Goal: Information Seeking & Learning: Learn about a topic

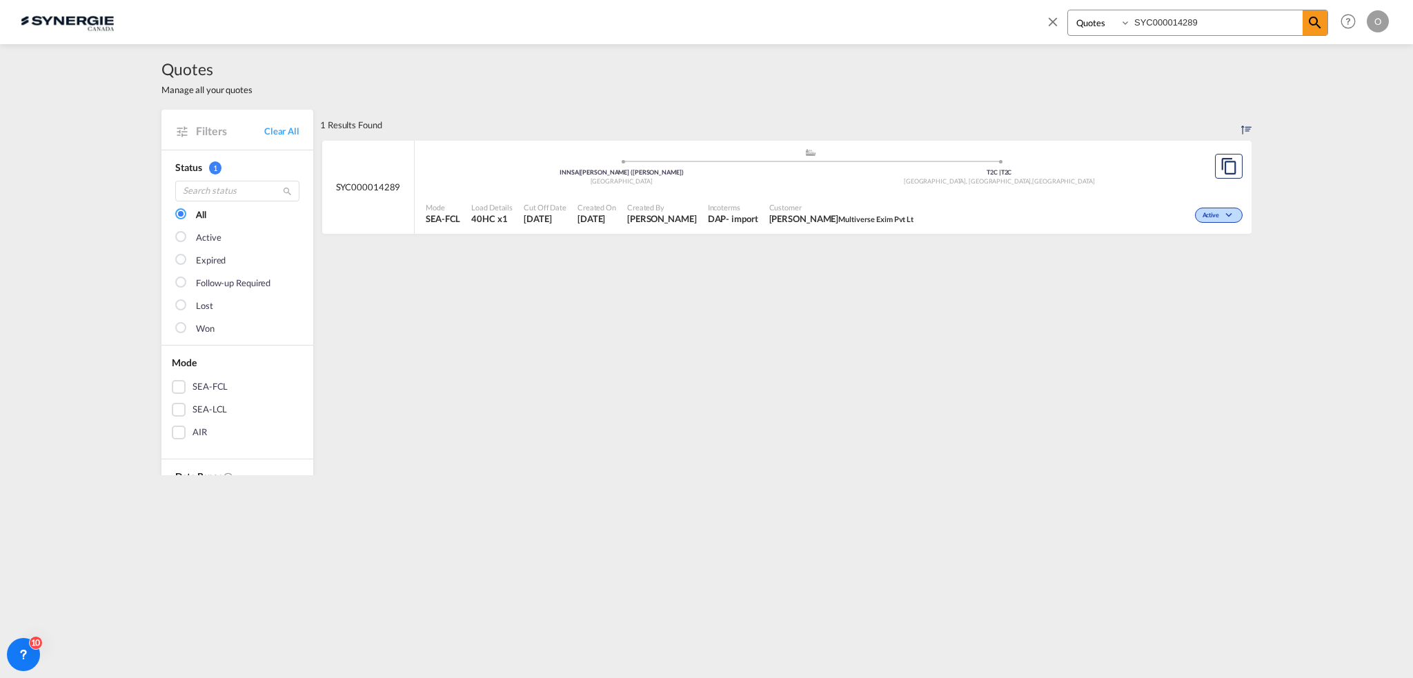
select select "Quotes"
drag, startPoint x: 1222, startPoint y: 18, endPoint x: 842, endPoint y: 29, distance: 380.4
click at [842, 29] on div "Bookings Quotes Enquiries SYC000014289 Help Resources Product Release O My Prof…" at bounding box center [707, 21] width 1372 height 43
paste input "2714"
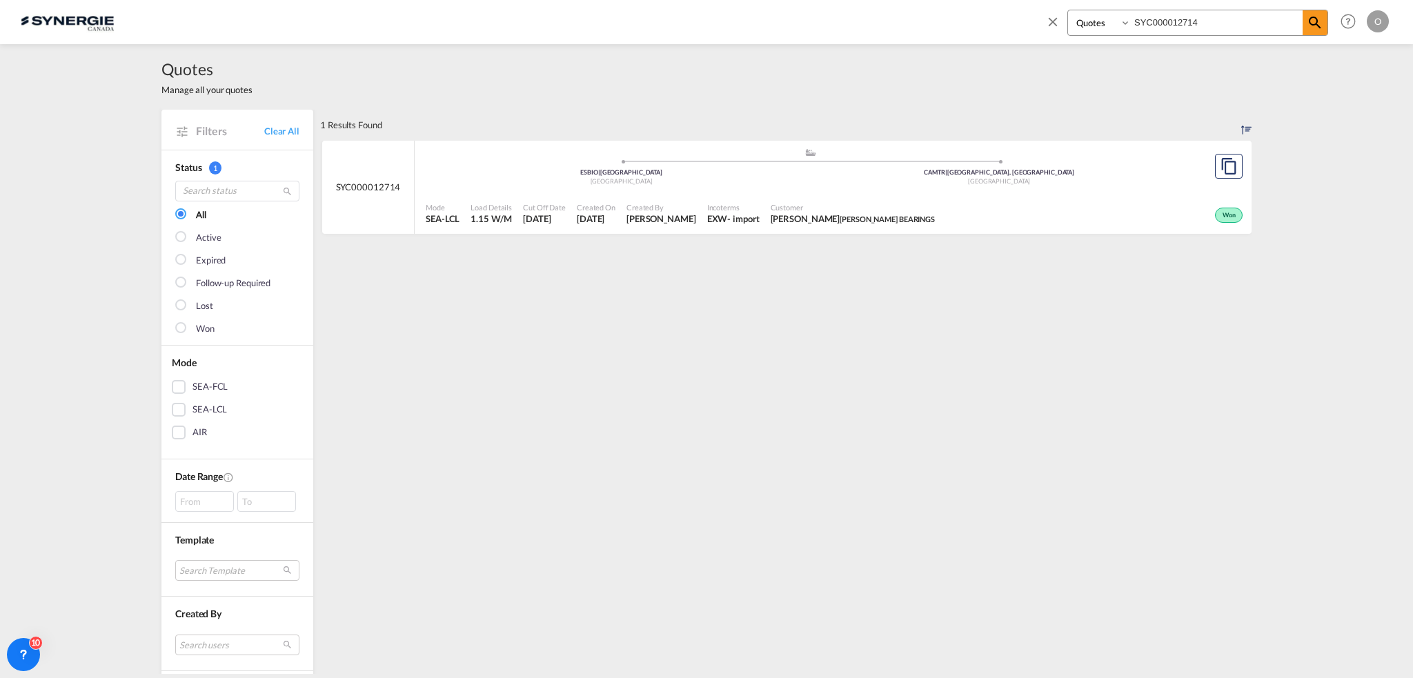
click at [895, 215] on span "ALLEN BEARINGS" at bounding box center [887, 219] width 95 height 9
drag, startPoint x: 1221, startPoint y: 20, endPoint x: 963, endPoint y: 41, distance: 258.9
click at [963, 41] on div "Bookings Quotes Enquiries SYC000012714 Help Resources Product Release O My Prof…" at bounding box center [707, 21] width 1372 height 43
paste input "3840"
click at [834, 233] on div "Mode SEA-LCL Load Details 0.48 W/M Cut Off Date 6 Aug 2025 Created On 6 Aug 202…" at bounding box center [833, 213] width 837 height 41
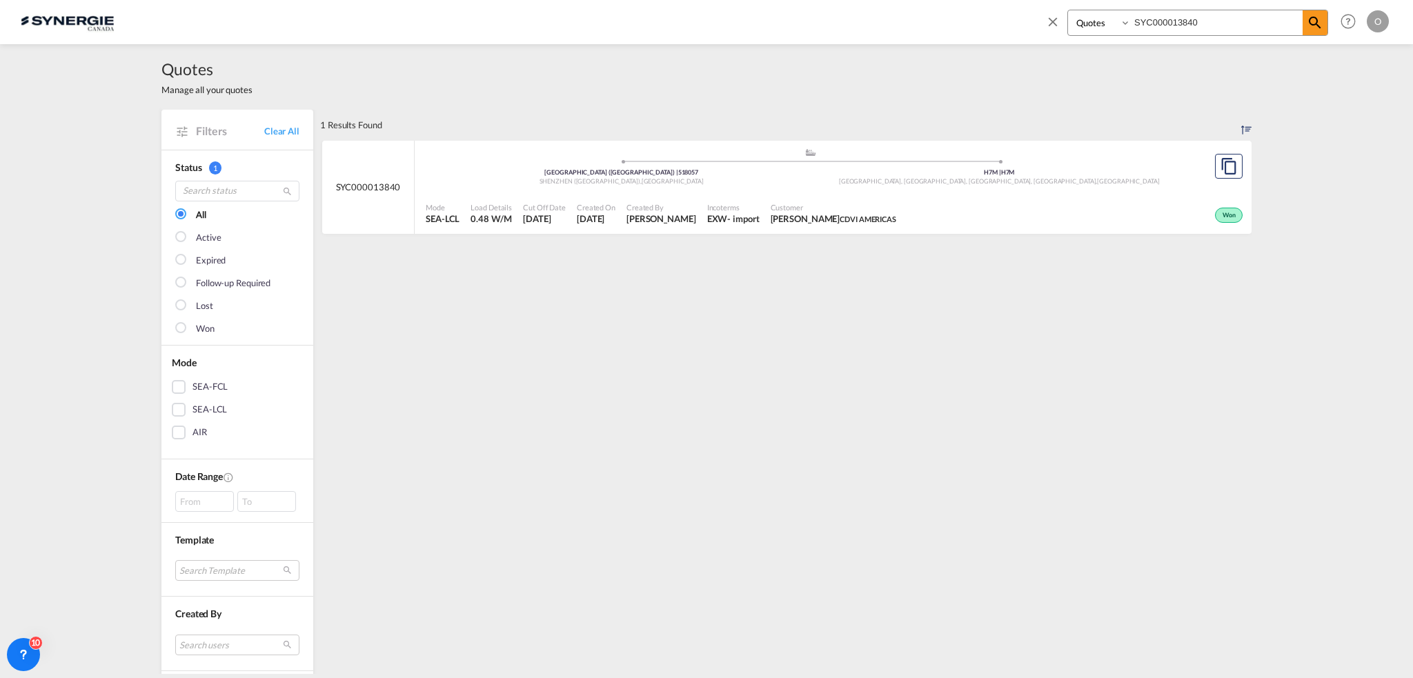
drag, startPoint x: 961, startPoint y: 21, endPoint x: 880, endPoint y: 24, distance: 81.5
click at [880, 24] on div "Bookings Quotes Enquiries SYC000013840 Help Resources Product Release O My Prof…" at bounding box center [707, 21] width 1372 height 43
drag, startPoint x: 1130, startPoint y: 26, endPoint x: 923, endPoint y: 26, distance: 207.0
click at [923, 26] on div "Bookings Quotes Enquiries SYC000013840 Help Resources Product Release O My Prof…" at bounding box center [707, 21] width 1372 height 43
paste input "4035"
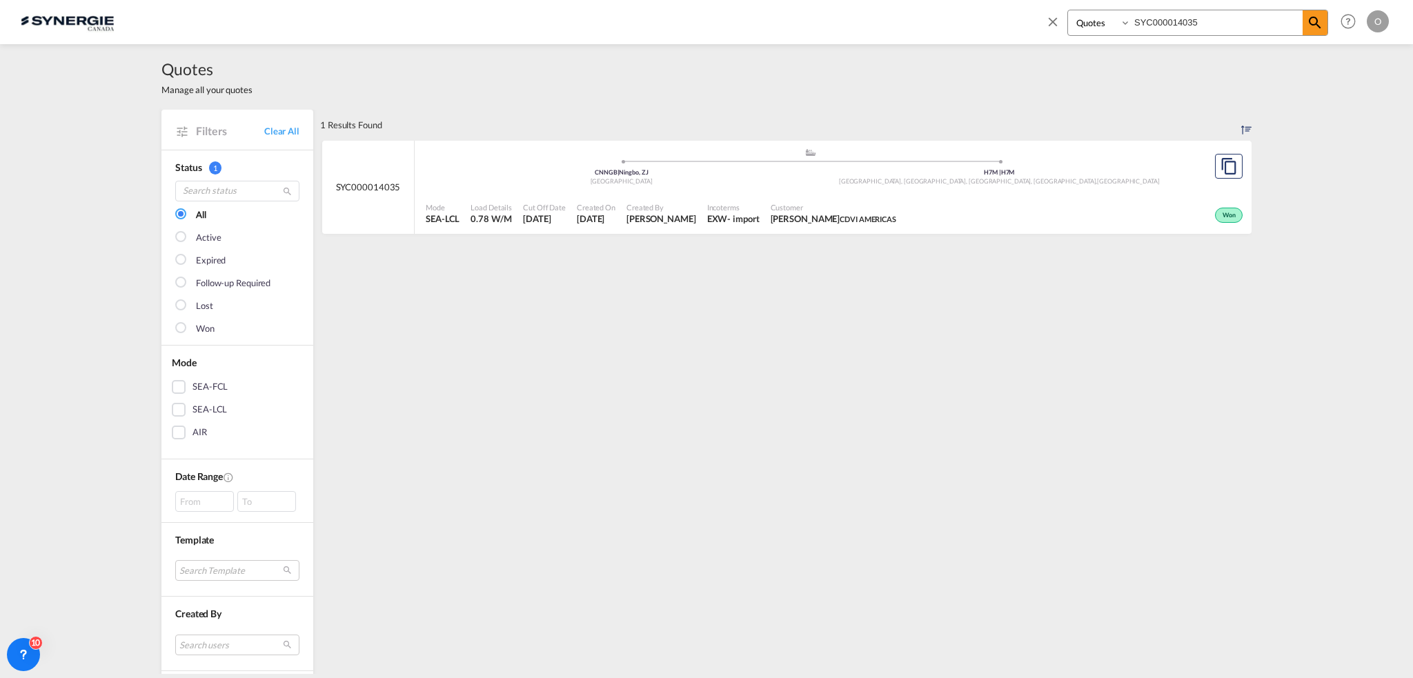
click at [802, 217] on span "DENISE DIONNE CDVI AMERICAS" at bounding box center [834, 219] width 126 height 12
drag, startPoint x: 1216, startPoint y: 12, endPoint x: 1045, endPoint y: 19, distance: 171.3
click at [1045, 19] on div "Bookings Quotes Enquiries SYC000014035" at bounding box center [1186, 26] width 283 height 33
paste input "3377"
type input "SYC000013377"
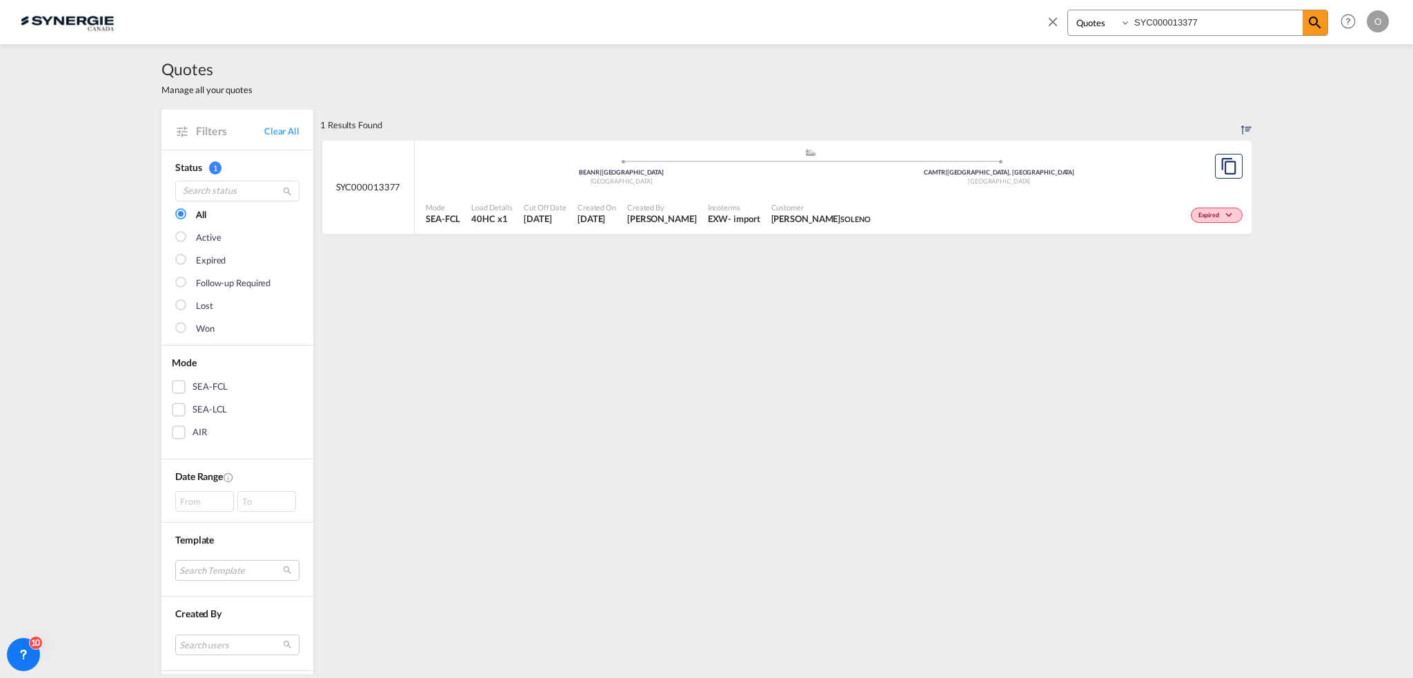
click at [845, 224] on span "Christian Dionne SOLENO" at bounding box center [821, 219] width 99 height 12
click at [1235, 22] on input "SYC000013377" at bounding box center [1217, 22] width 172 height 24
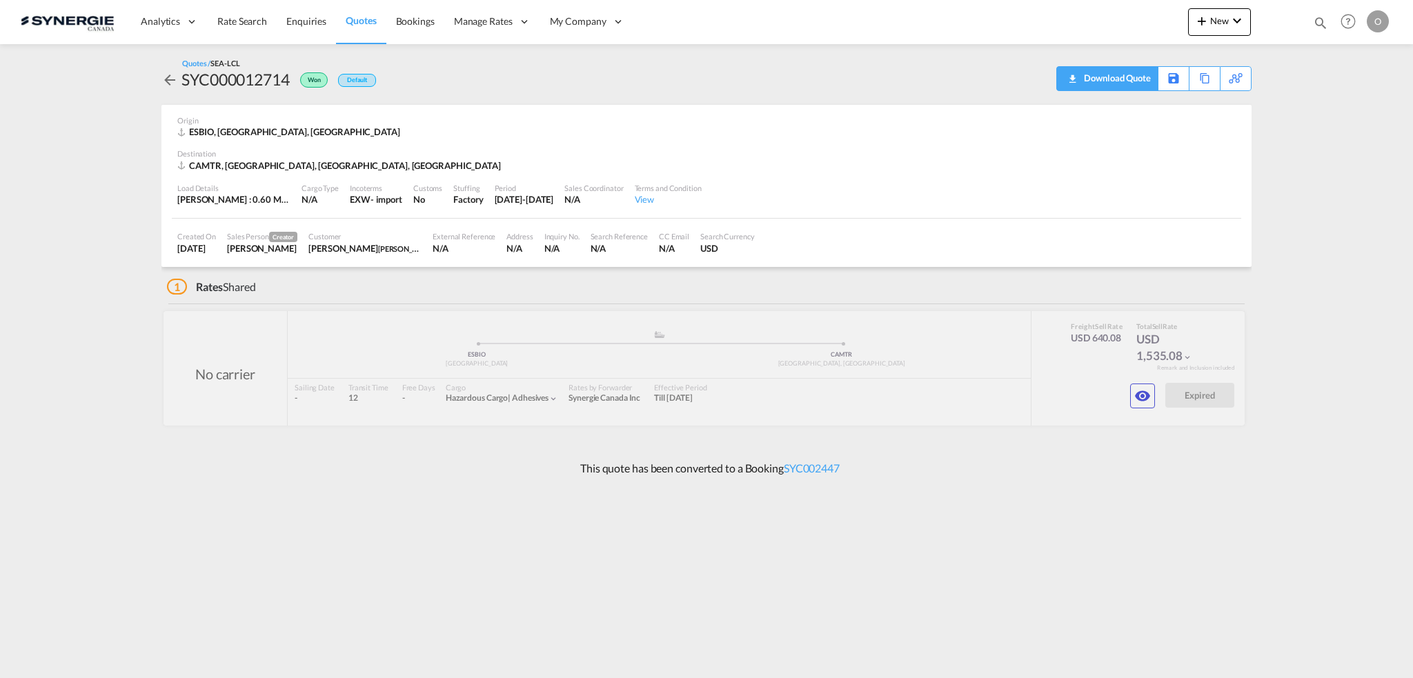
drag, startPoint x: 1131, startPoint y: 79, endPoint x: 1123, endPoint y: 82, distance: 8.7
click at [1131, 79] on div "Download Quote" at bounding box center [1116, 78] width 70 height 22
click at [1143, 389] on md-icon "icon-eye" at bounding box center [1142, 396] width 17 height 17
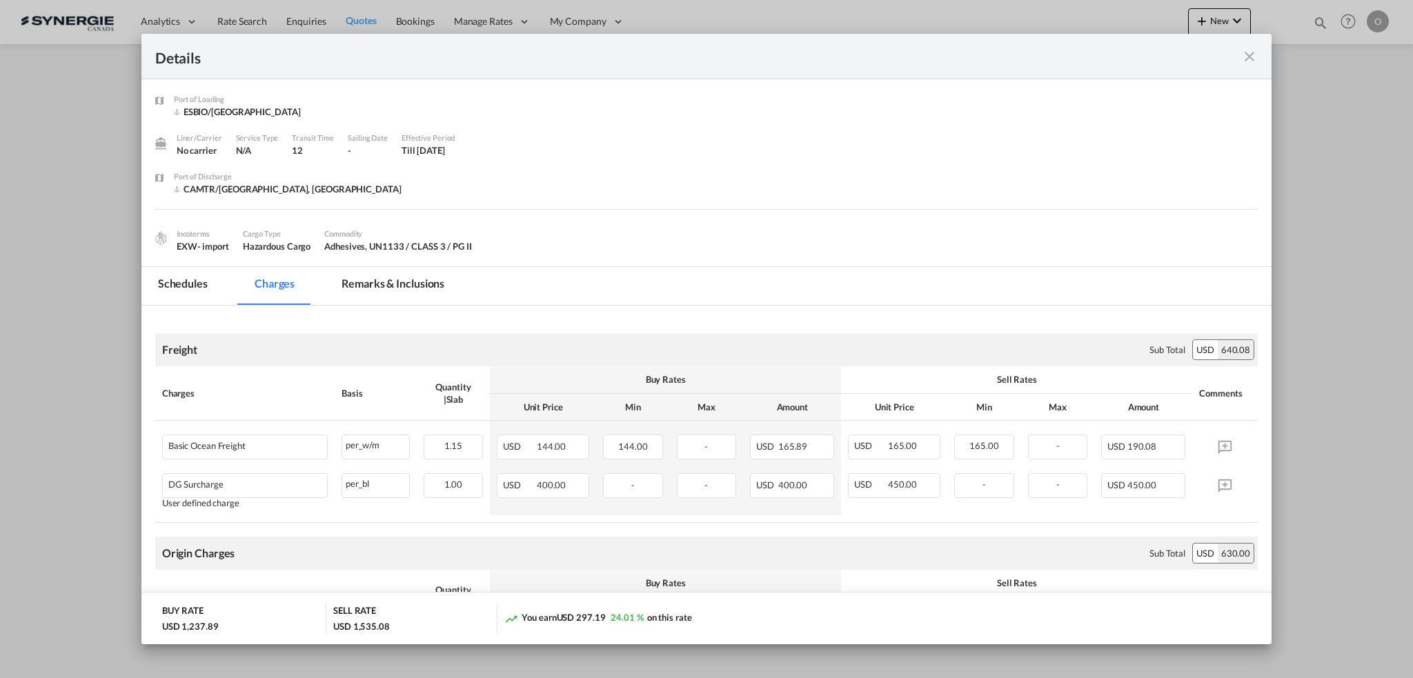
click at [404, 273] on md-tab-item "Remarks & Inclusions" at bounding box center [393, 286] width 136 height 38
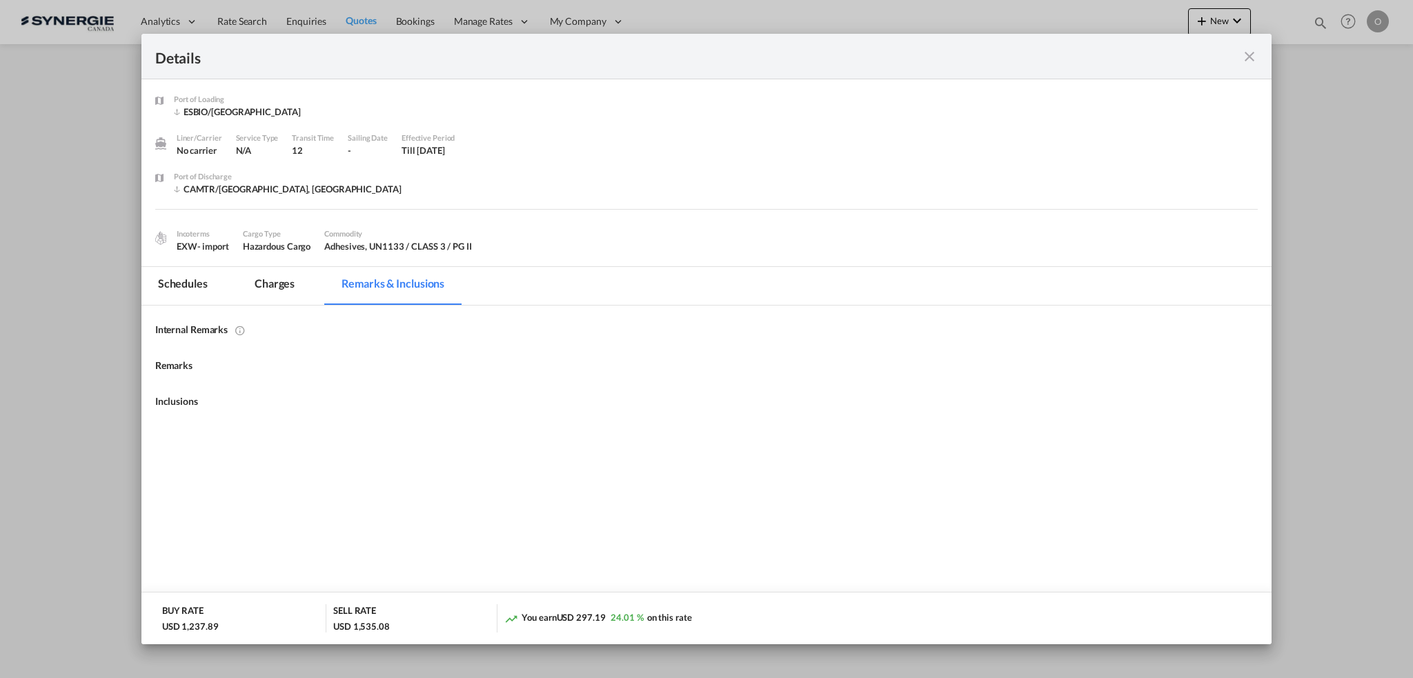
click at [403, 280] on md-tab-item "Remarks & Inclusions" at bounding box center [393, 286] width 136 height 38
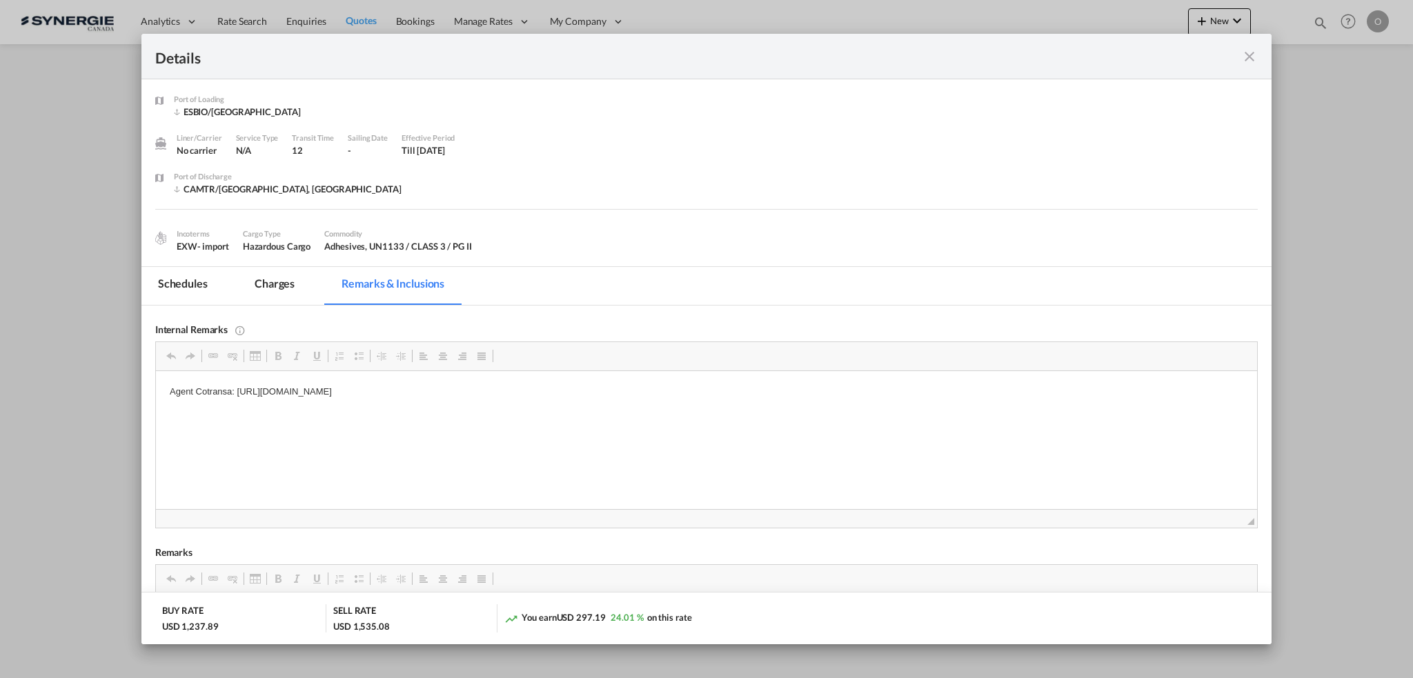
drag, startPoint x: 237, startPoint y: 390, endPoint x: 545, endPoint y: 389, distance: 307.8
drag, startPoint x: 608, startPoint y: 391, endPoint x: 237, endPoint y: 395, distance: 370.6
click at [237, 395] on p "Agent Cotransa: https://app.frontapp.com/open/cnv_ps5qhxr?key=3nqQaxcNNu2o3sQkL…" at bounding box center [706, 392] width 1074 height 14
copy p "https://app.frontapp.com/open/cnv_ps5qhxr?key=3nqQaxcNNu2o3sQkLTHwz6I9vJJOkkVk"
click at [275, 281] on md-tab-item "Charges" at bounding box center [274, 286] width 73 height 38
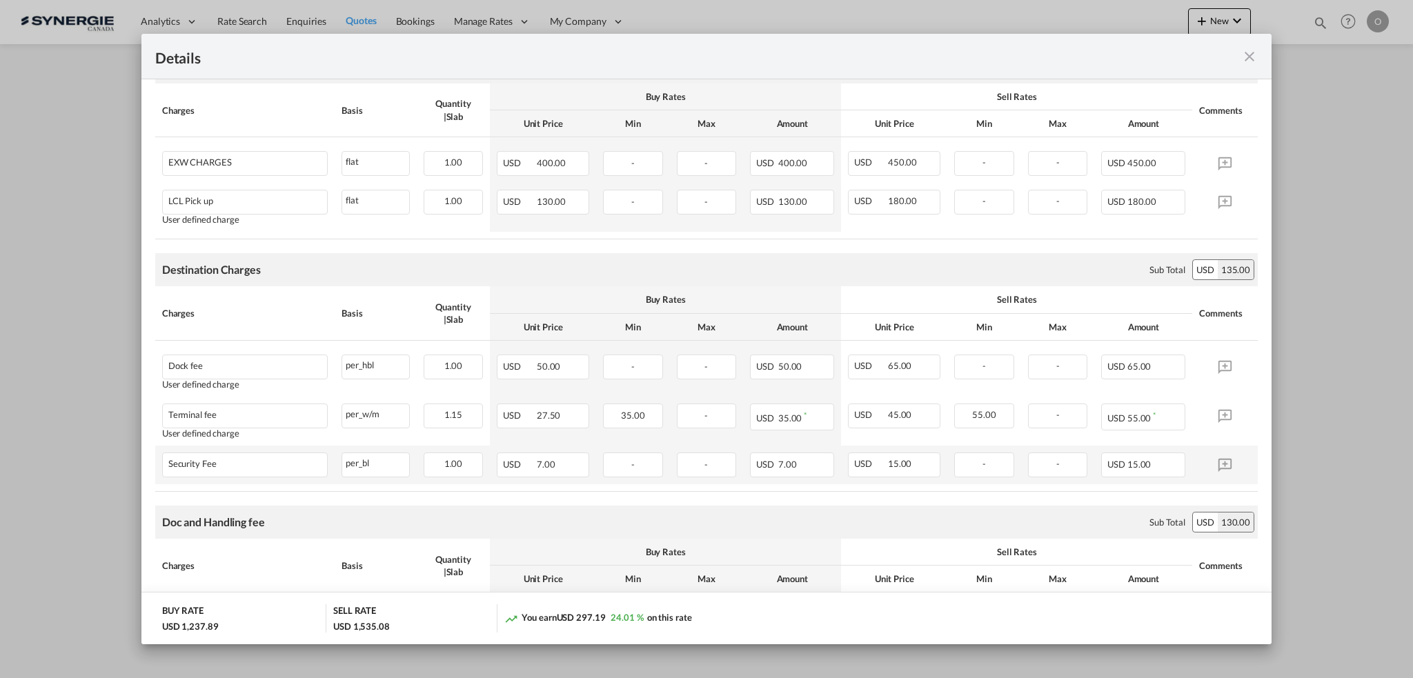
scroll to position [279, 0]
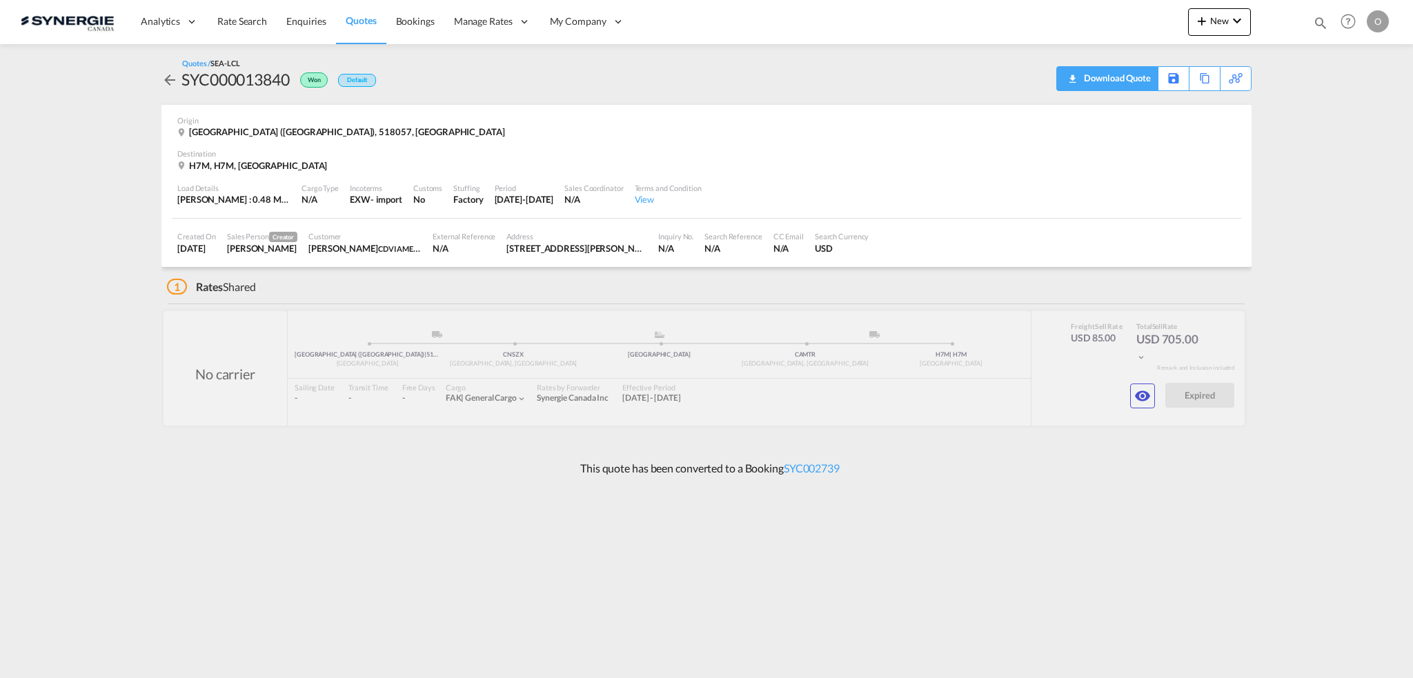
click at [1134, 77] on div "Download Quote" at bounding box center [1116, 78] width 70 height 22
click at [1143, 397] on md-icon "icon-eye" at bounding box center [1142, 396] width 17 height 17
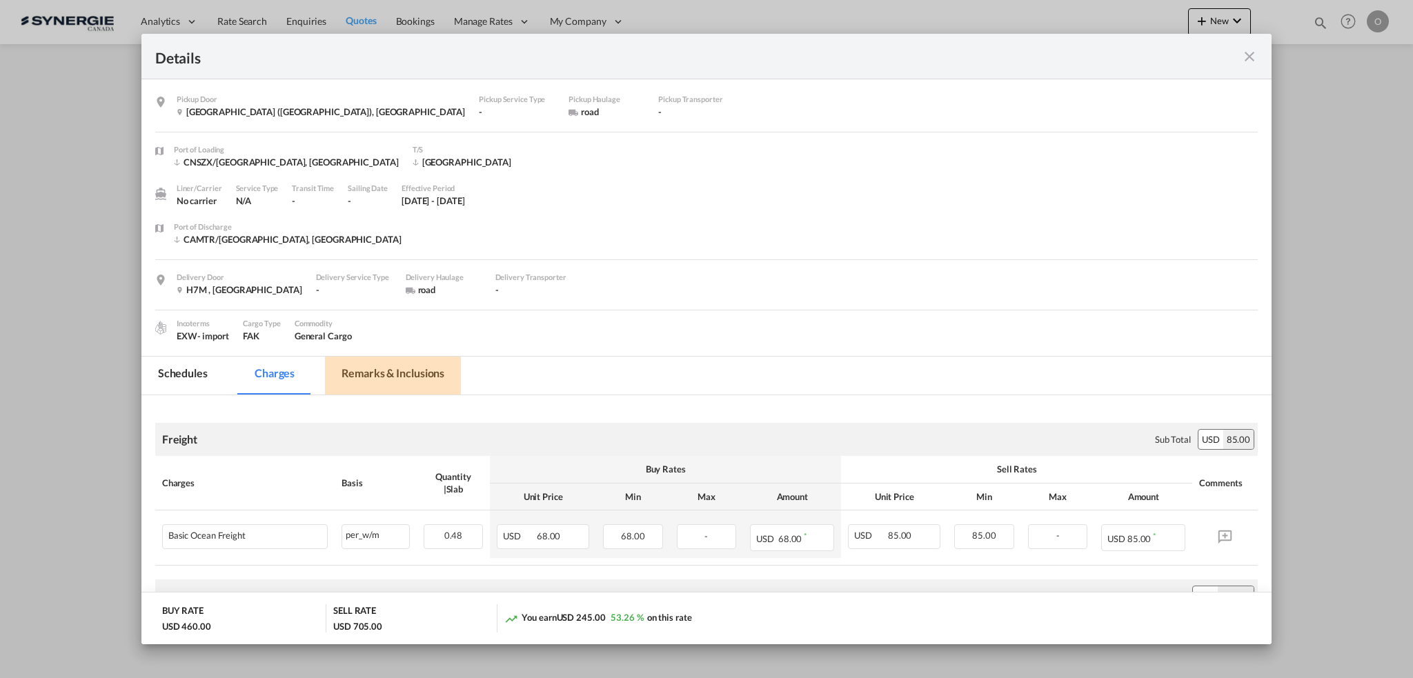
click at [384, 373] on md-tab-item "Remarks & Inclusions" at bounding box center [393, 376] width 136 height 38
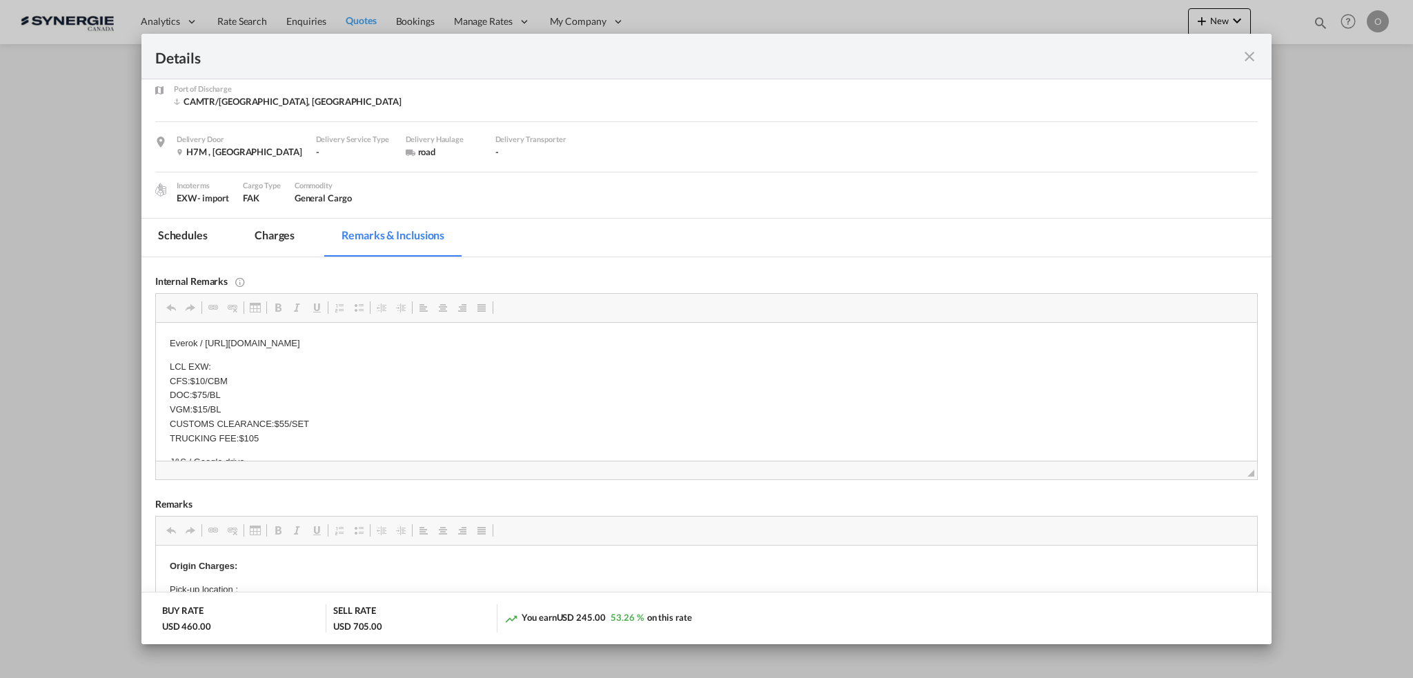
click at [1251, 55] on md-icon "icon-close fg-AAA8AD m-0 cursor" at bounding box center [1249, 56] width 17 height 17
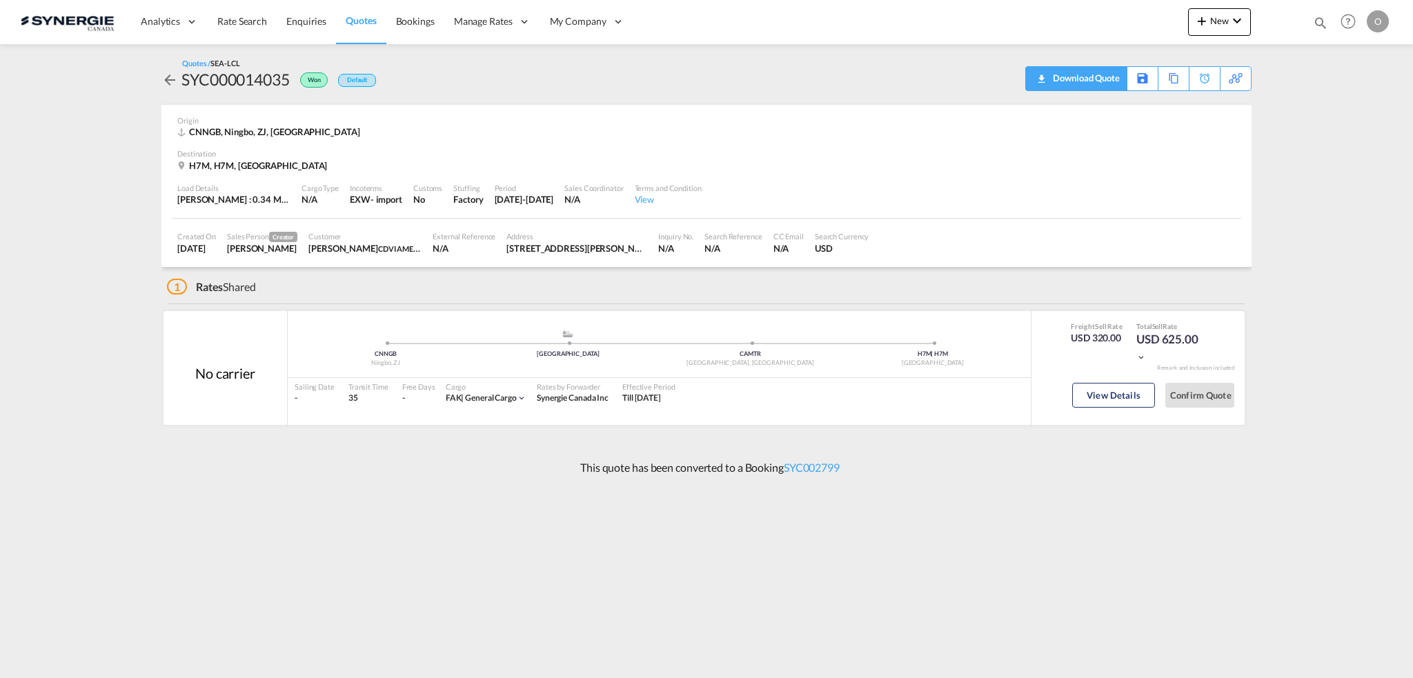
click at [1089, 80] on div "Download Quote" at bounding box center [1085, 78] width 70 height 22
click at [1093, 395] on button "View Details" at bounding box center [1113, 395] width 83 height 25
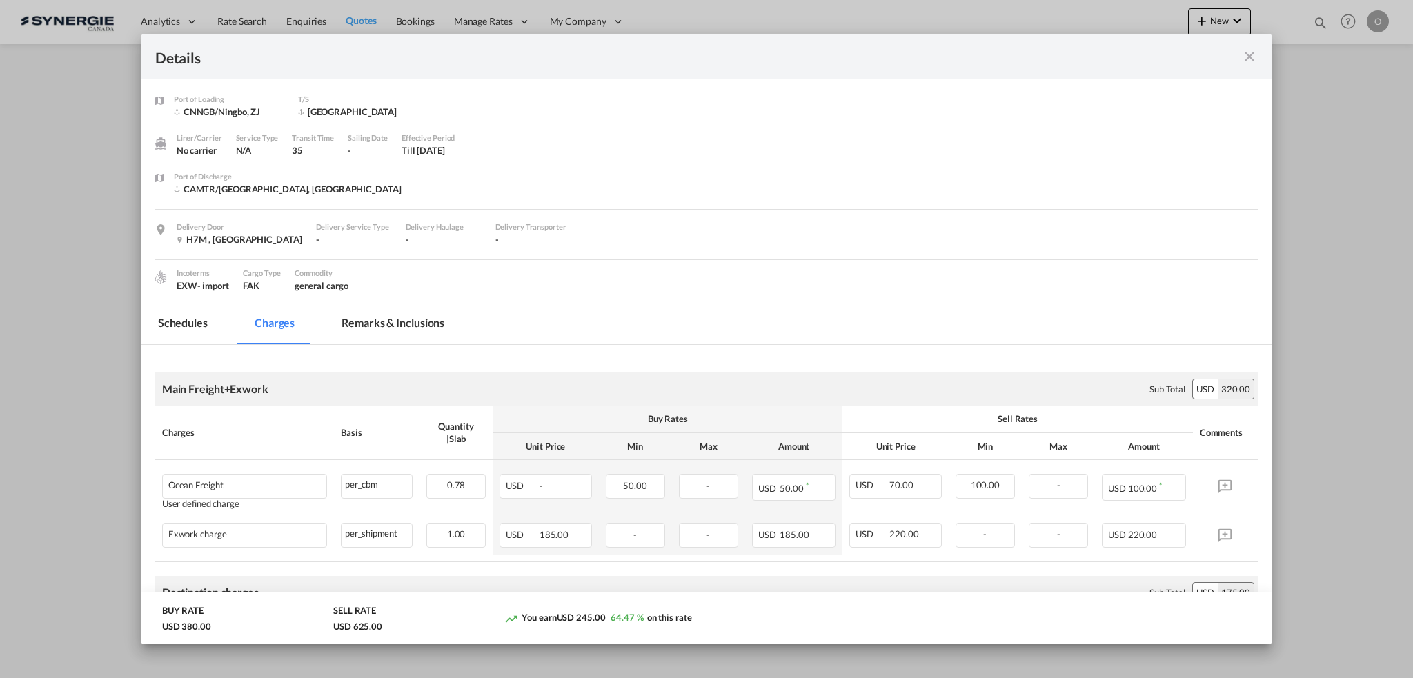
drag, startPoint x: 394, startPoint y: 319, endPoint x: 484, endPoint y: 315, distance: 90.5
click at [395, 319] on md-tab-item "Remarks & Inclusions" at bounding box center [393, 325] width 136 height 38
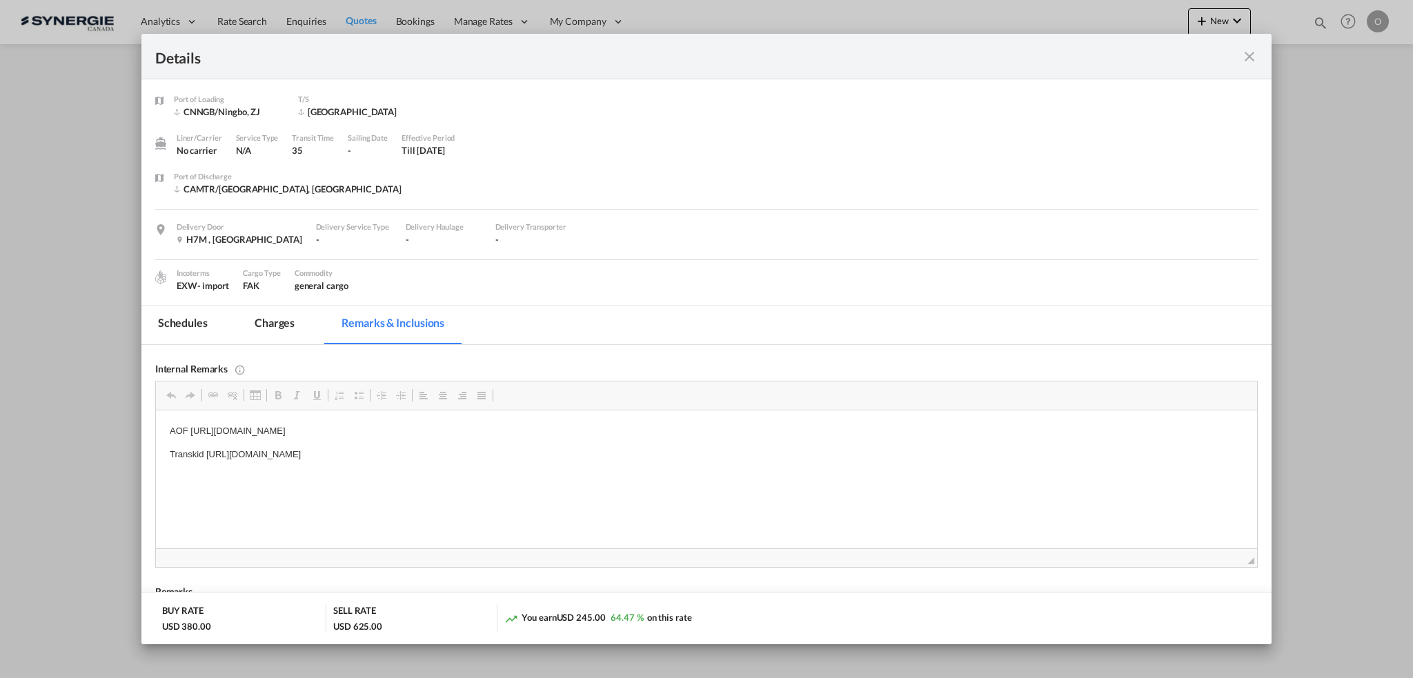
drag, startPoint x: 192, startPoint y: 431, endPoint x: 441, endPoint y: 443, distance: 249.4
drag, startPoint x: 572, startPoint y: 431, endPoint x: 191, endPoint y: 428, distance: 380.9
click at [190, 428] on p "AOF https://app.frontapp.com/open/msg_1h1gcdn3?key=qkAsKn7rU6XCz4_UrLgwmSEFQ9UC…" at bounding box center [706, 431] width 1074 height 14
copy p "https://app.frontapp.com/open/msg_1h1gcdn3?key=qkAsKn7rU6XCz4_UrLgwmSEFQ9UCOHjq"
click at [259, 322] on md-tab-item "Charges" at bounding box center [274, 325] width 73 height 38
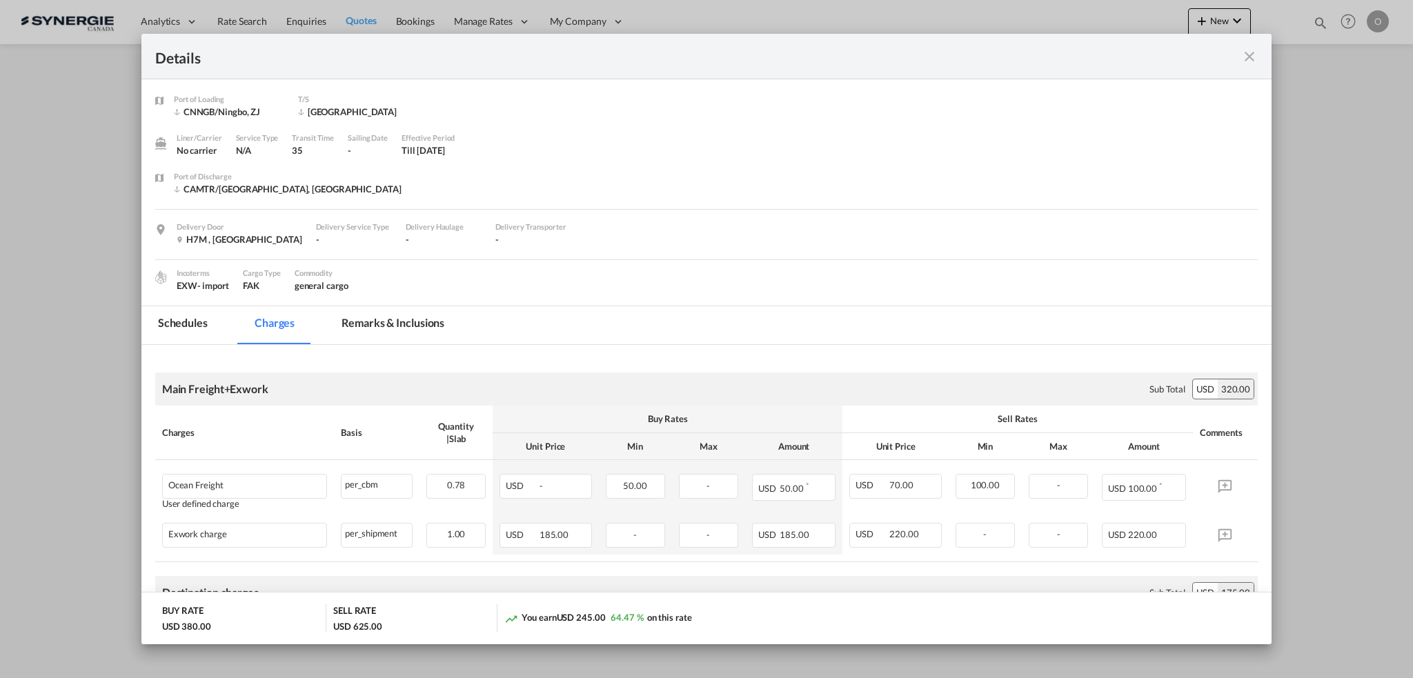
click at [404, 322] on md-tab-item "Remarks & Inclusions" at bounding box center [393, 325] width 136 height 38
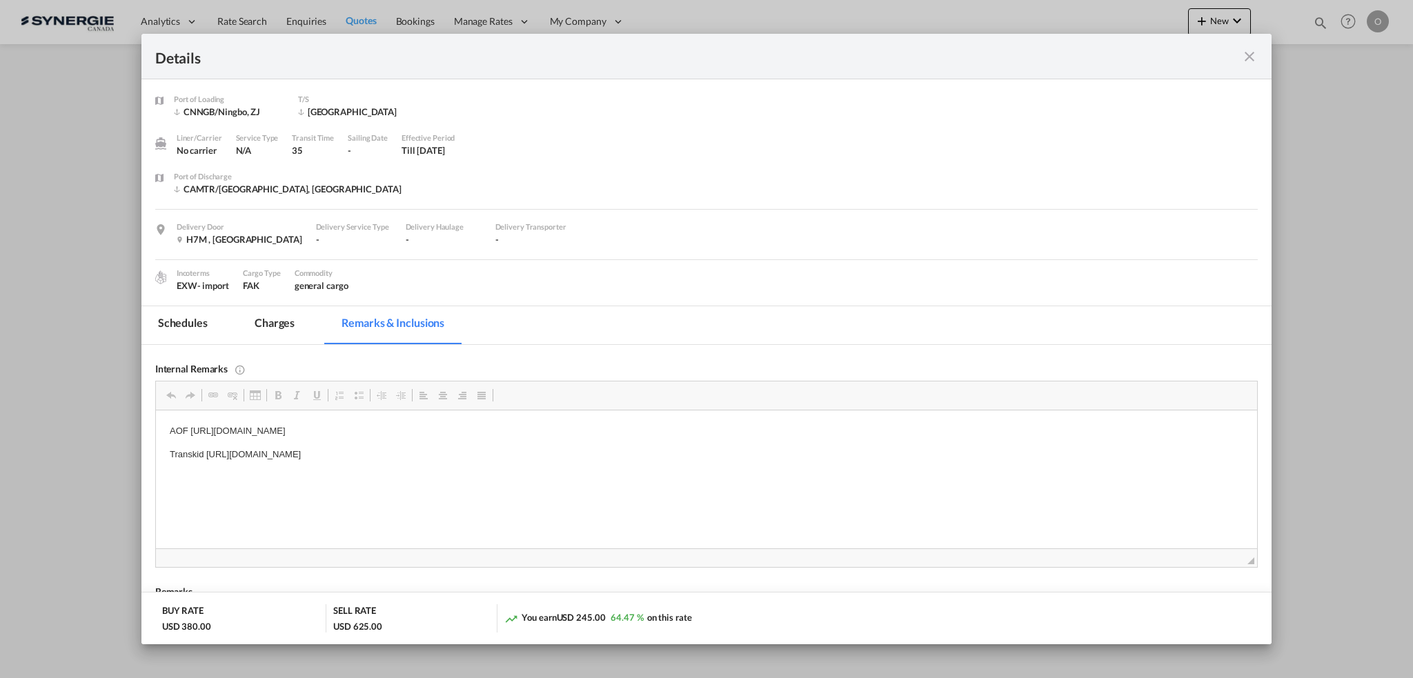
drag, startPoint x: 207, startPoint y: 453, endPoint x: 512, endPoint y: 455, distance: 305.0
drag, startPoint x: 592, startPoint y: 458, endPoint x: 208, endPoint y: 458, distance: 384.4
click at [207, 457] on p "Transkid https://app.frontapp.com/open/msg_1h12wde7?key=W3vU761i00smuqUWL2vS46V…" at bounding box center [706, 455] width 1074 height 14
copy p "https://app.frontapp.com/open/msg_1h12wde7?key=W3vU761i00smuqUWL2vS46VVTwvfgXUb"
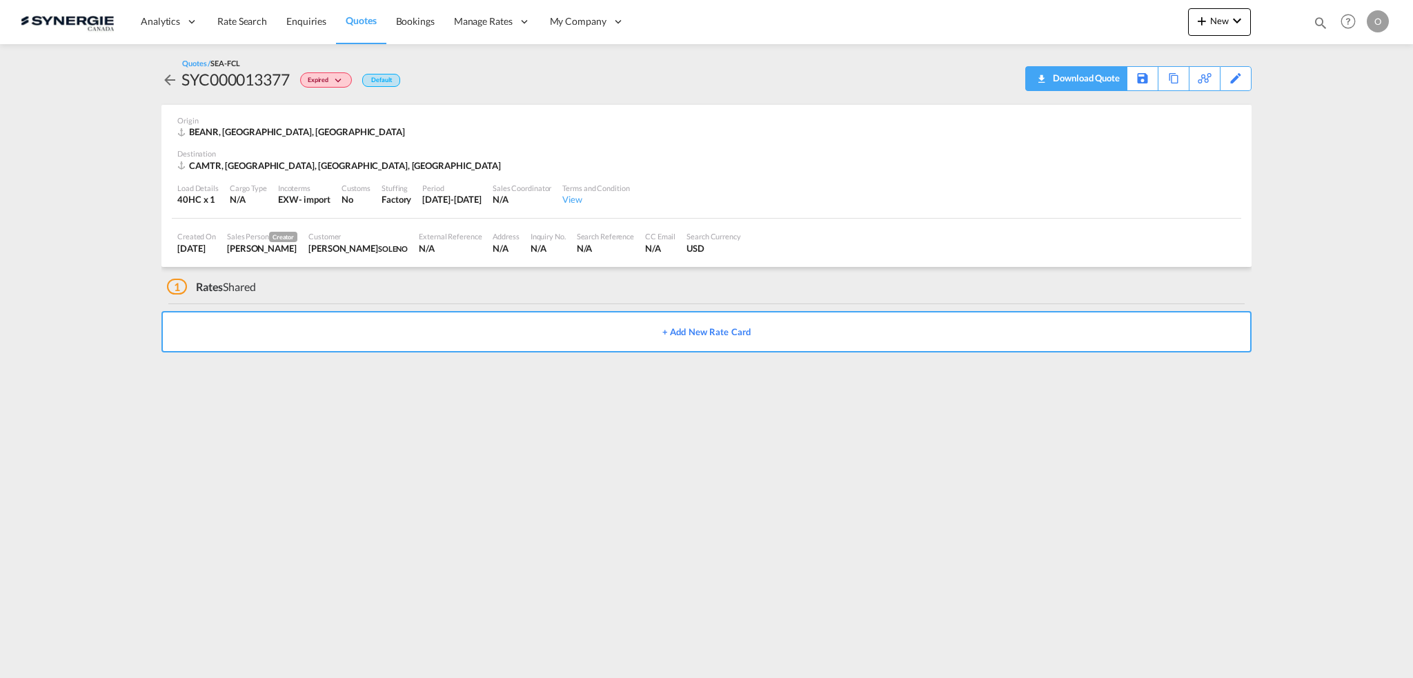
click at [1102, 79] on div "Download Quote" at bounding box center [1085, 78] width 70 height 22
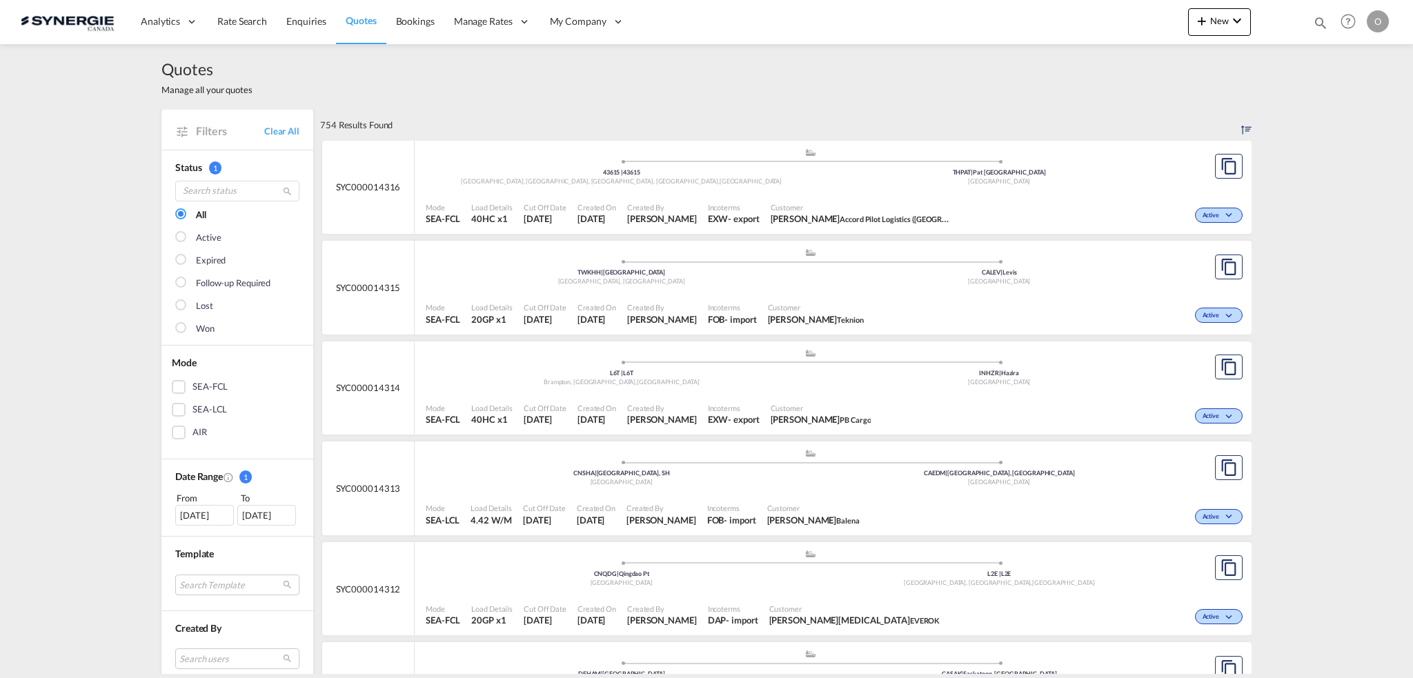
click at [1322, 22] on md-icon "icon-magnify" at bounding box center [1320, 22] width 15 height 15
click at [1099, 19] on select "Bookings Quotes Enquiries" at bounding box center [1101, 22] width 66 height 25
select select "Quotes"
click at [1068, 10] on select "Bookings Quotes Enquiries" at bounding box center [1101, 22] width 66 height 25
click at [1162, 19] on input at bounding box center [1217, 22] width 172 height 24
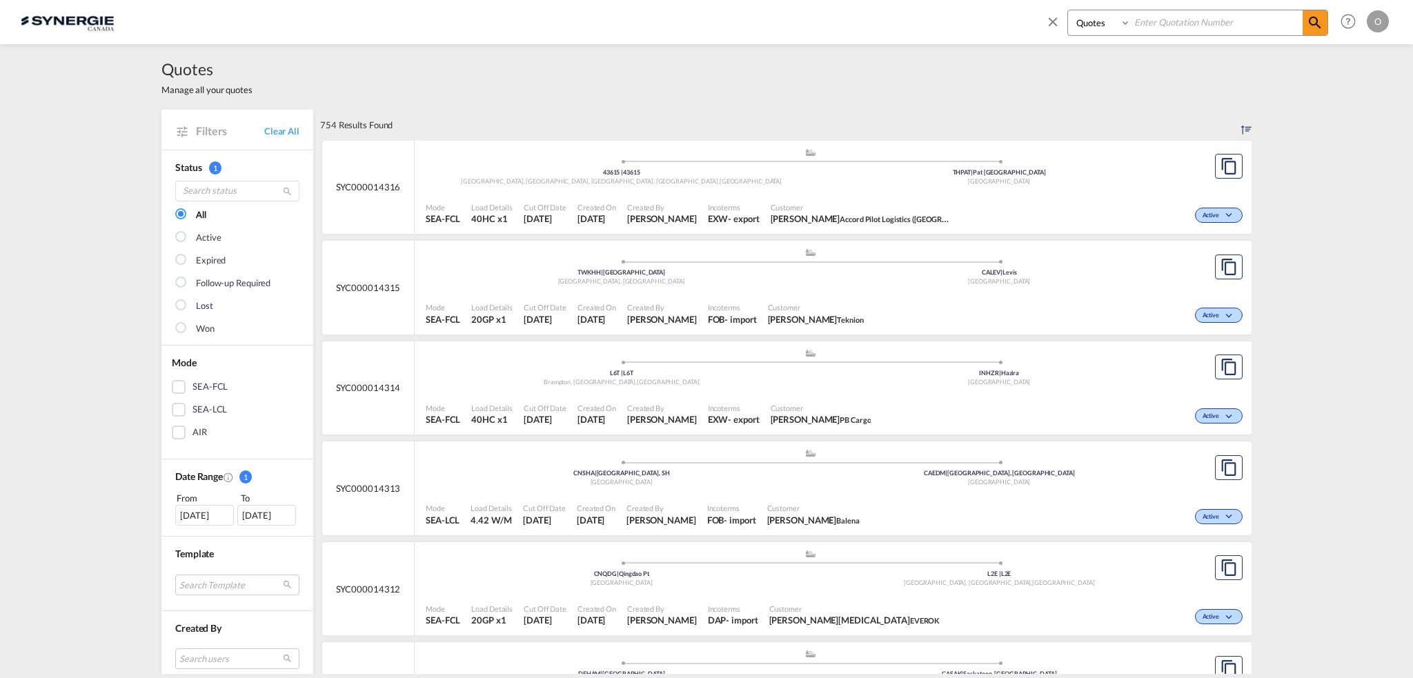
paste input "SYC000013377"
type input "SYC000013377"
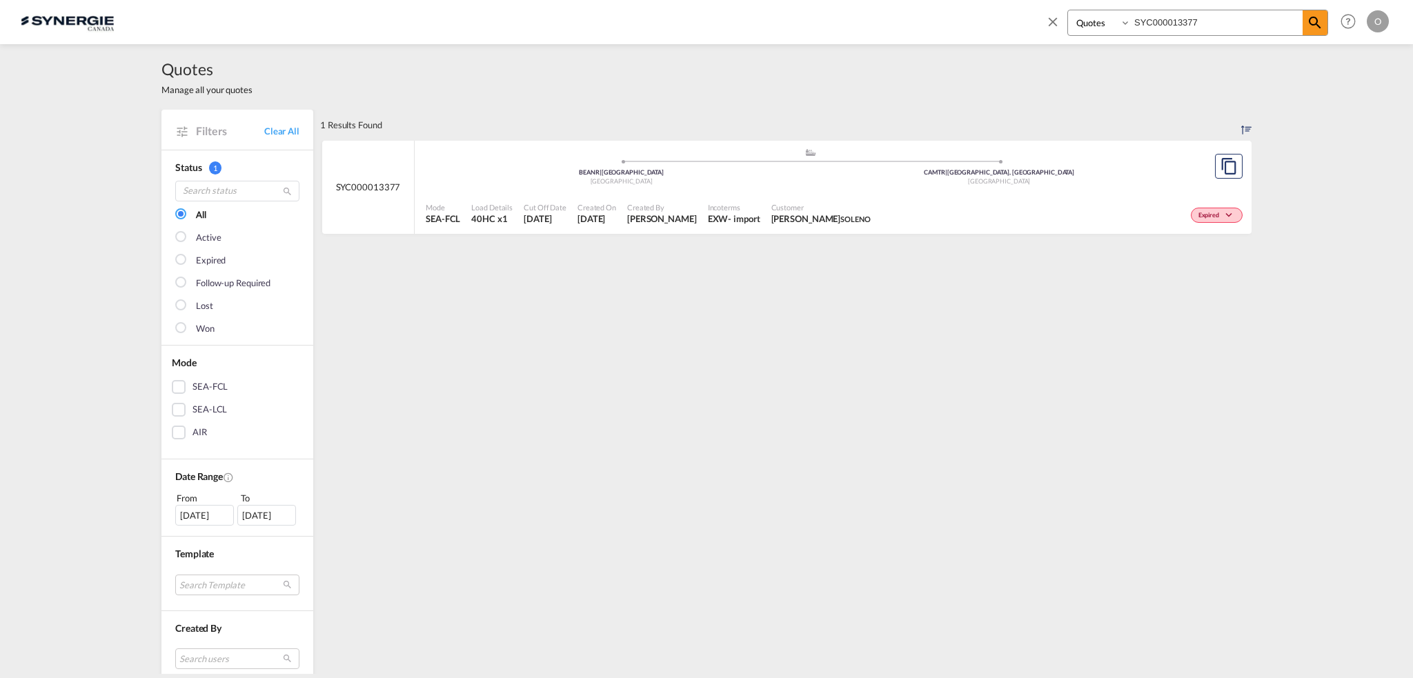
click at [736, 217] on div "Incoterms EXW - import" at bounding box center [733, 214] width 63 height 35
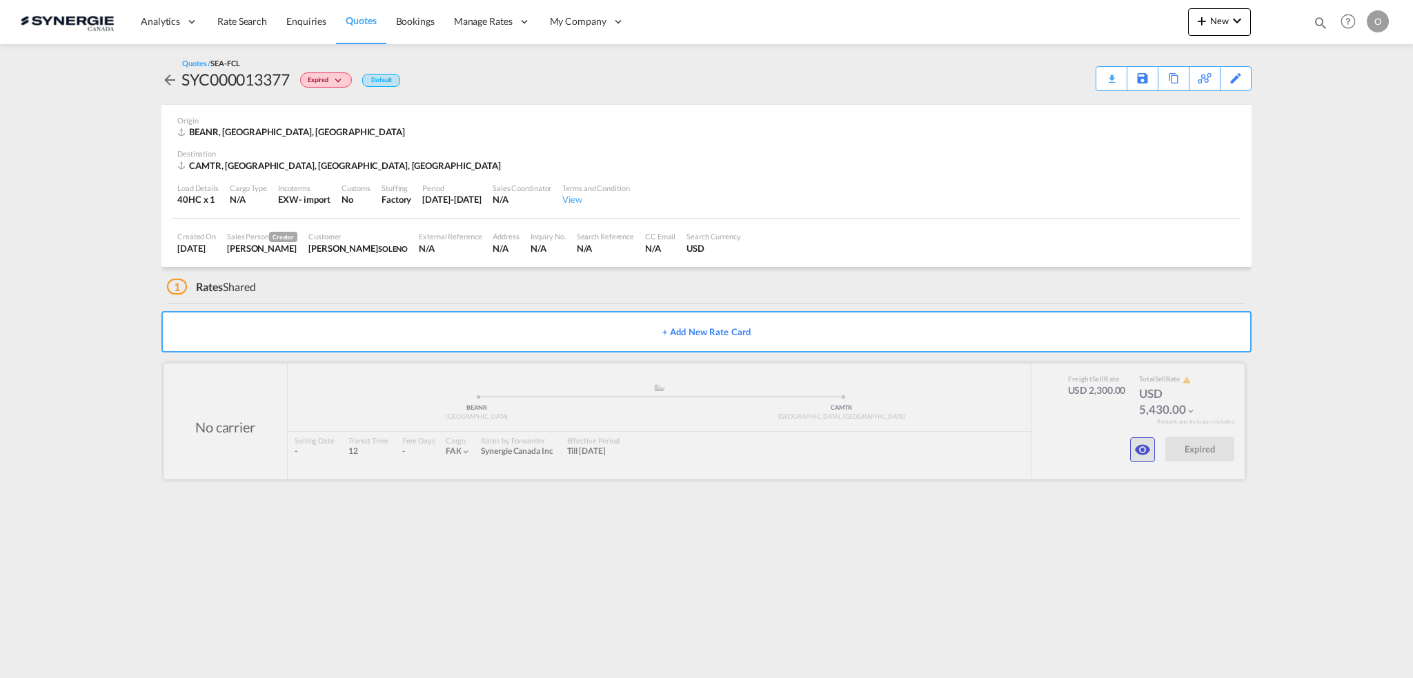
click at [1138, 447] on md-icon "icon-eye" at bounding box center [1142, 450] width 17 height 17
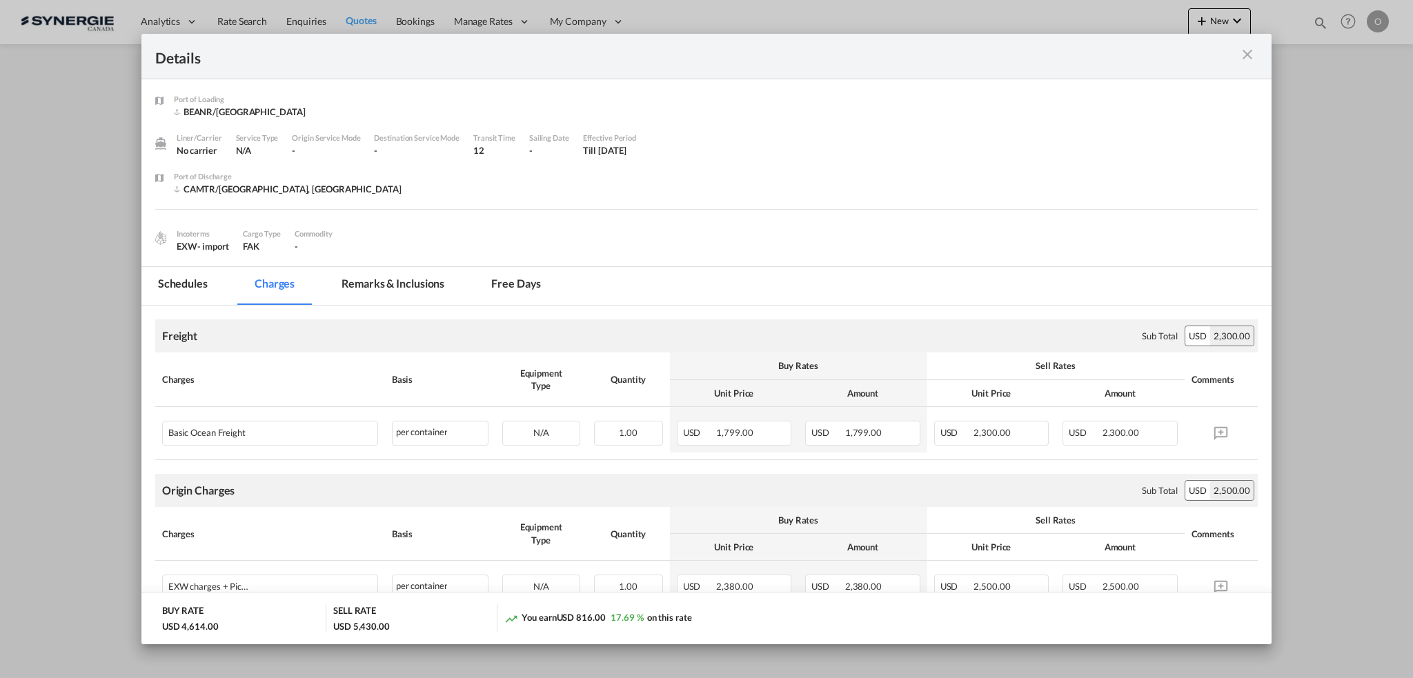
click at [397, 282] on md-tab-item "Remarks & Inclusions" at bounding box center [393, 286] width 136 height 38
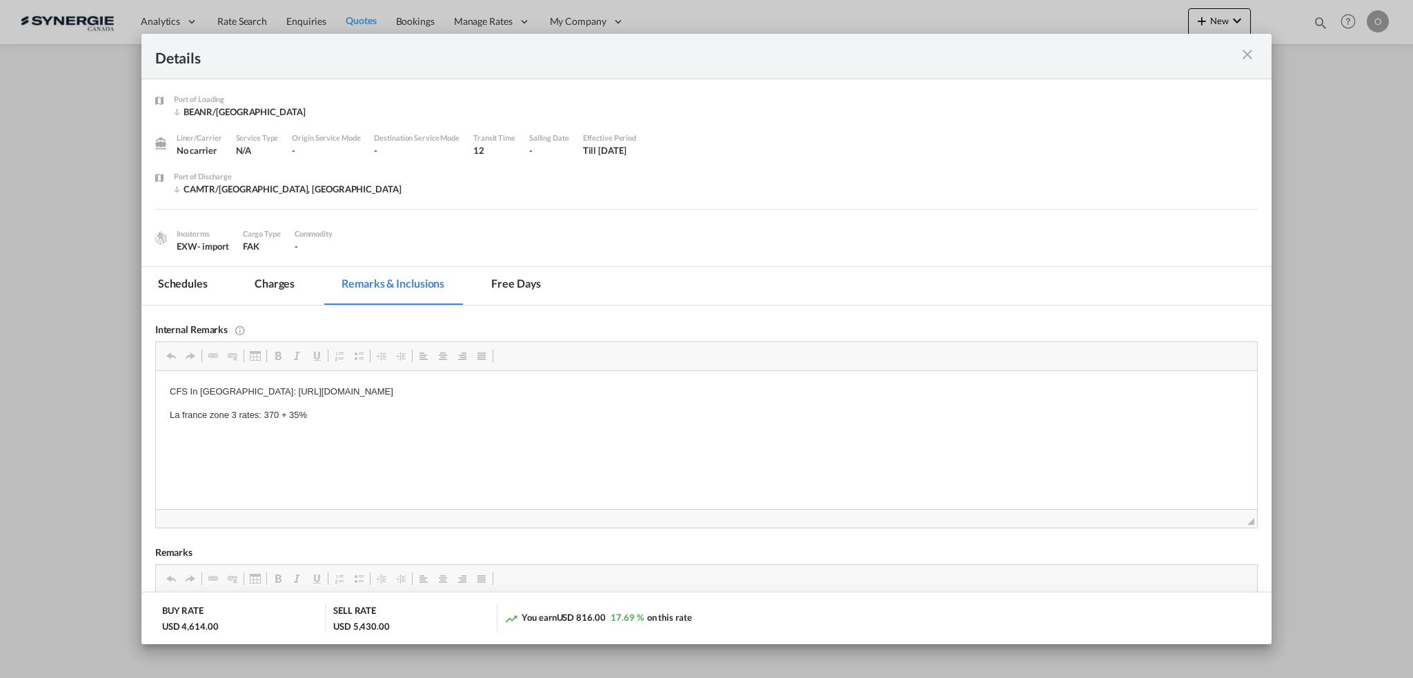
drag, startPoint x: 240, startPoint y: 390, endPoint x: 536, endPoint y: 394, distance: 296.1
drag, startPoint x: 619, startPoint y: 391, endPoint x: 240, endPoint y: 397, distance: 378.9
click at [240, 397] on p "CFS In [GEOGRAPHIC_DATA]: [URL][DOMAIN_NAME]" at bounding box center [706, 392] width 1074 height 14
copy p "[URL][DOMAIN_NAME]"
